Goal: Task Accomplishment & Management: Manage account settings

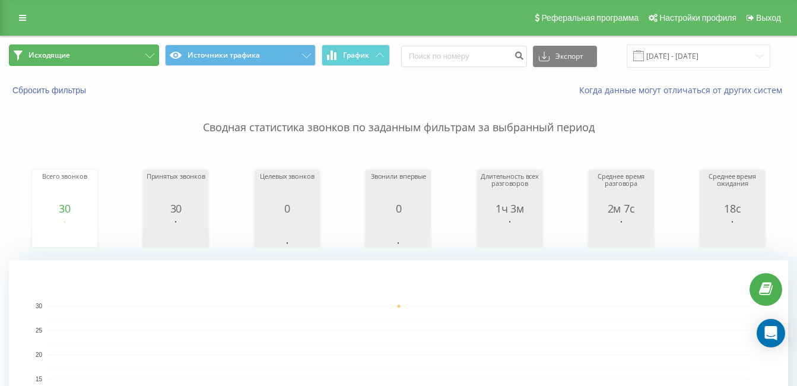
click at [49, 55] on span "Исходящие" at bounding box center [49, 54] width 42 height 9
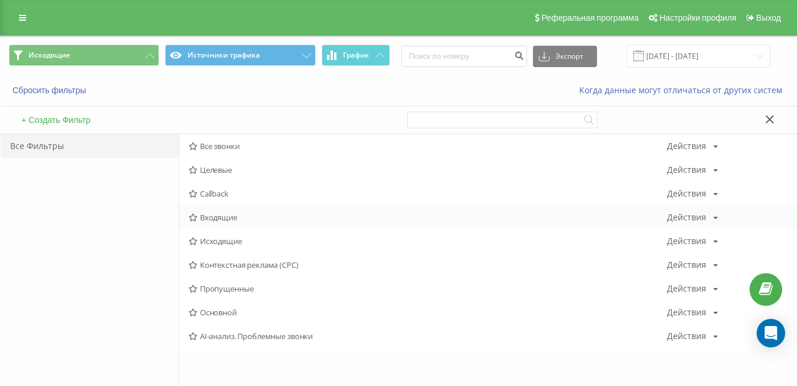
click at [218, 217] on span "Входящие" at bounding box center [428, 217] width 478 height 8
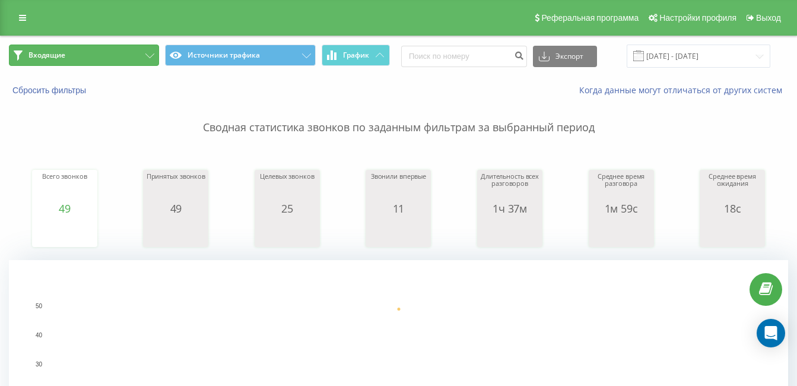
click at [122, 47] on button "Входящие" at bounding box center [84, 55] width 150 height 21
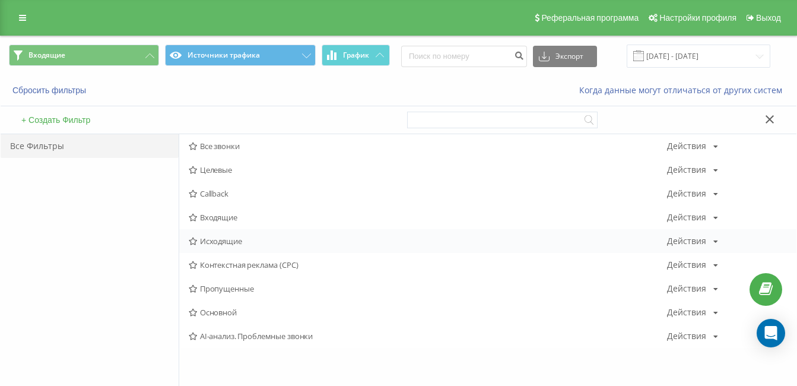
click at [208, 240] on span "Исходящие" at bounding box center [428, 241] width 478 height 8
